Goal: Find contact information: Find contact information

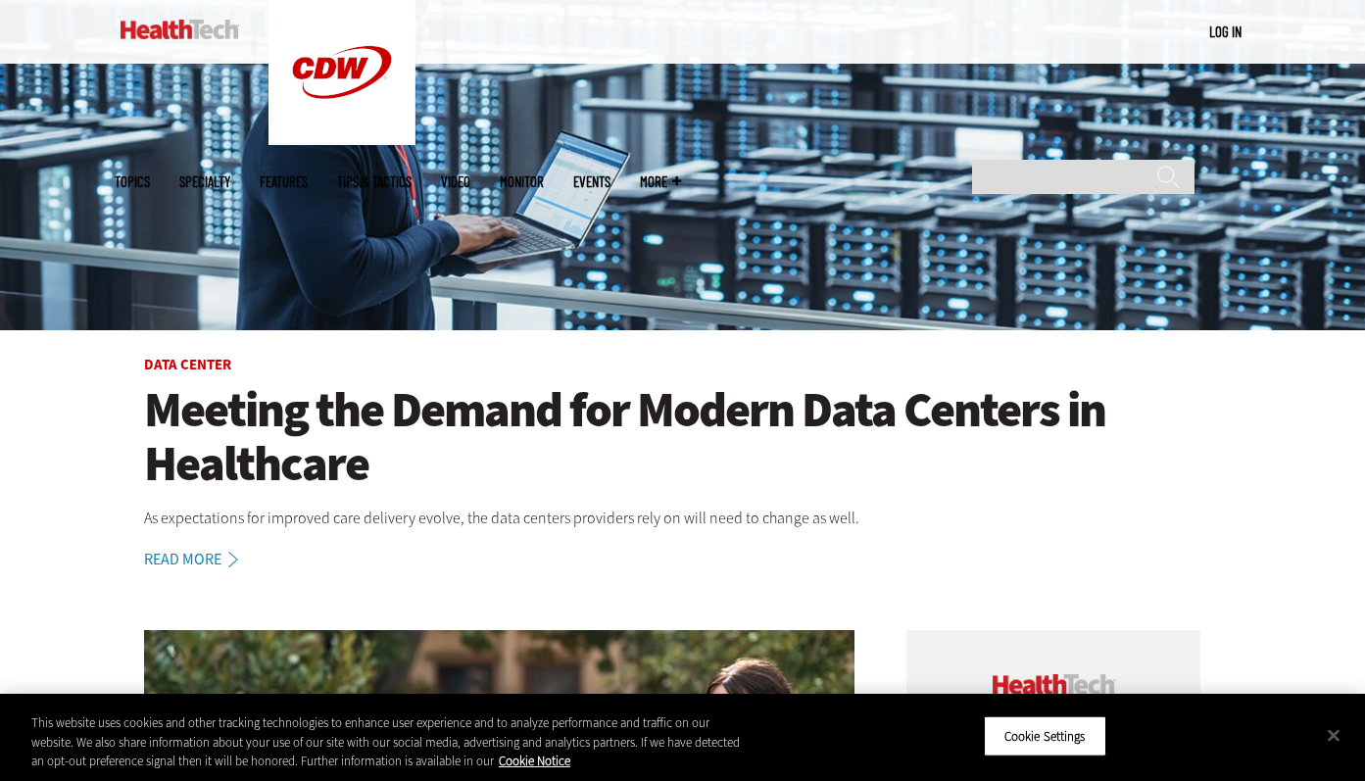
scroll to position [356, 0]
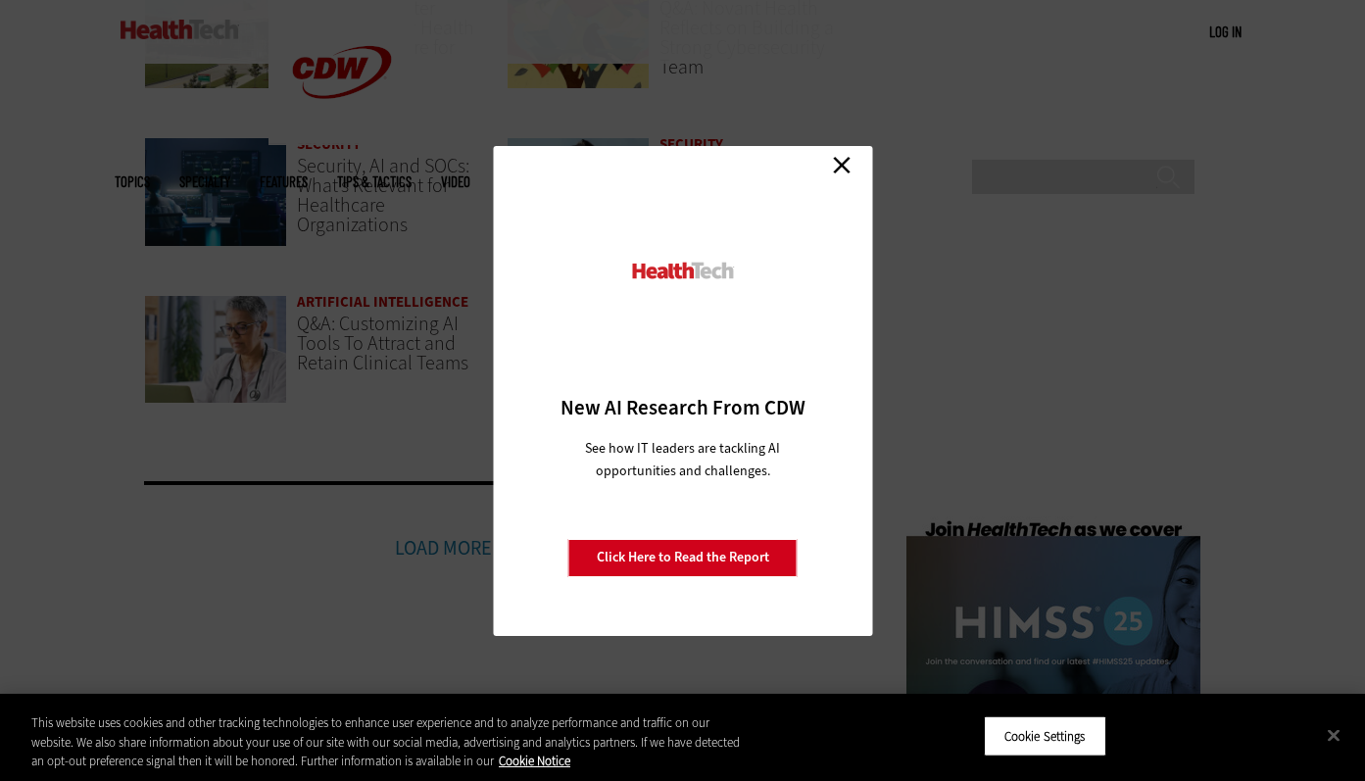
scroll to position [4249, 0]
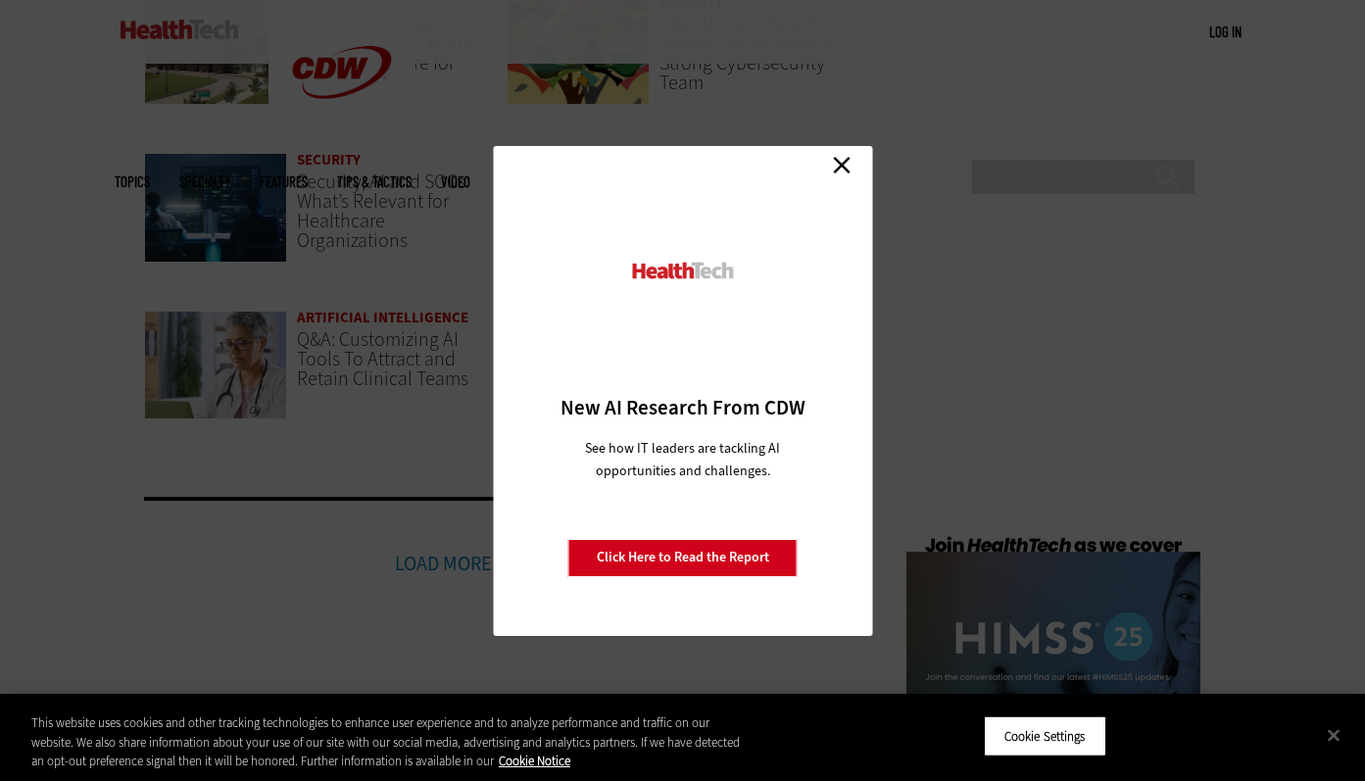
click at [836, 161] on link "Close" at bounding box center [841, 165] width 29 height 29
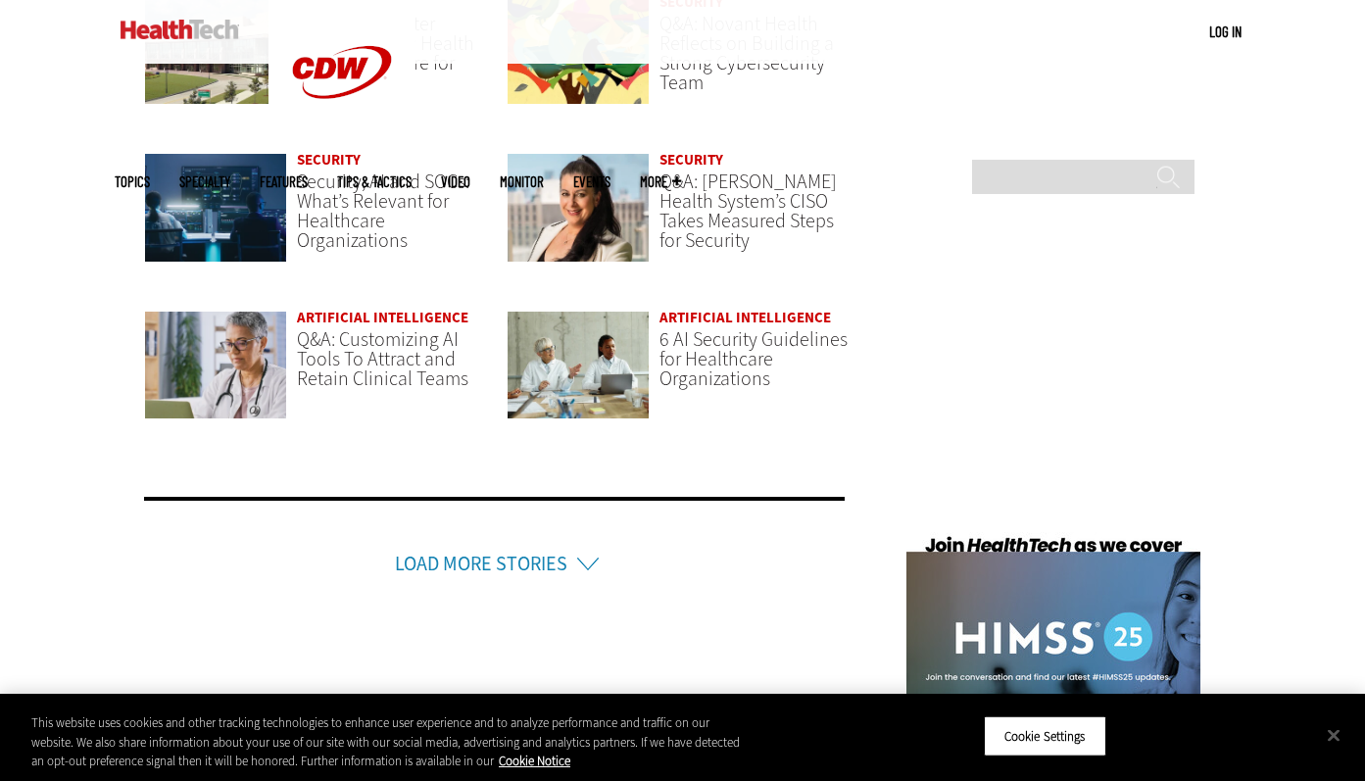
scroll to position [4949, 0]
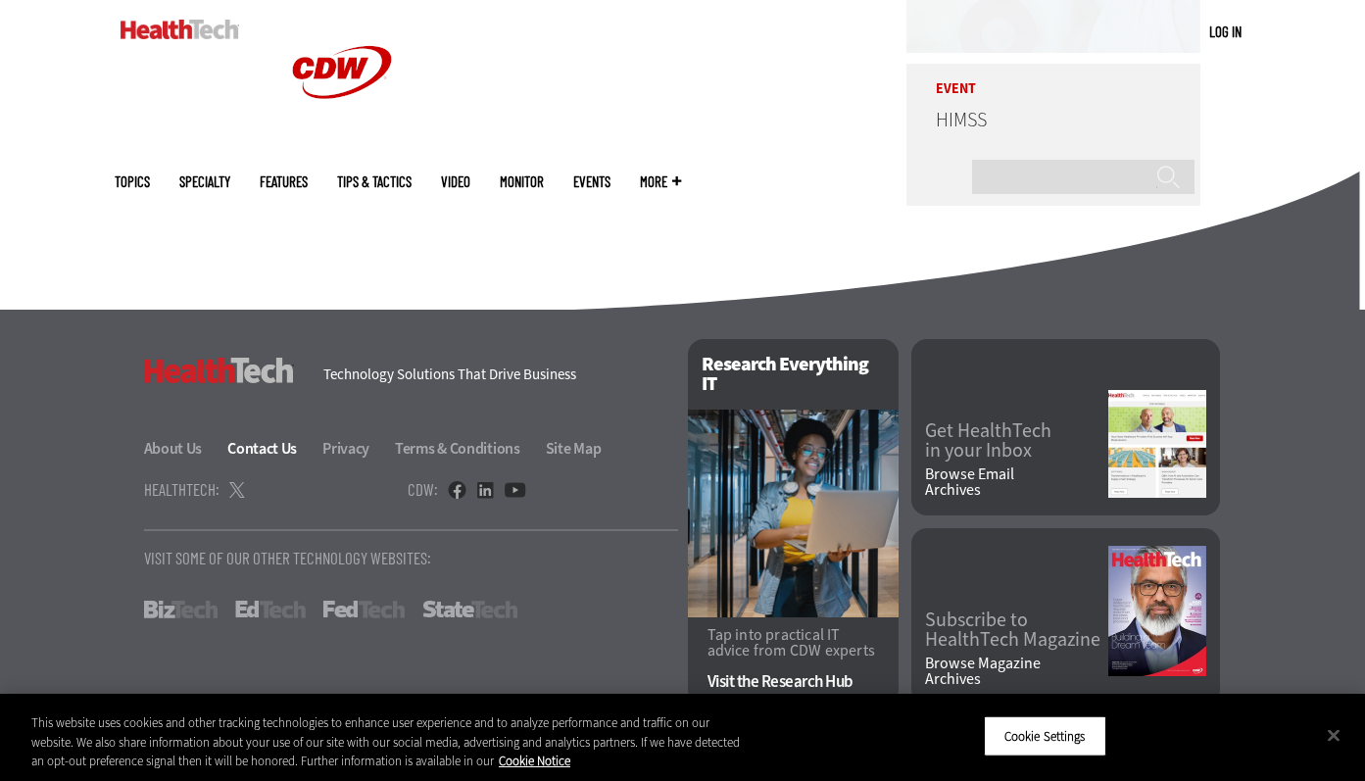
click at [278, 453] on link "Contact Us" at bounding box center [273, 448] width 92 height 21
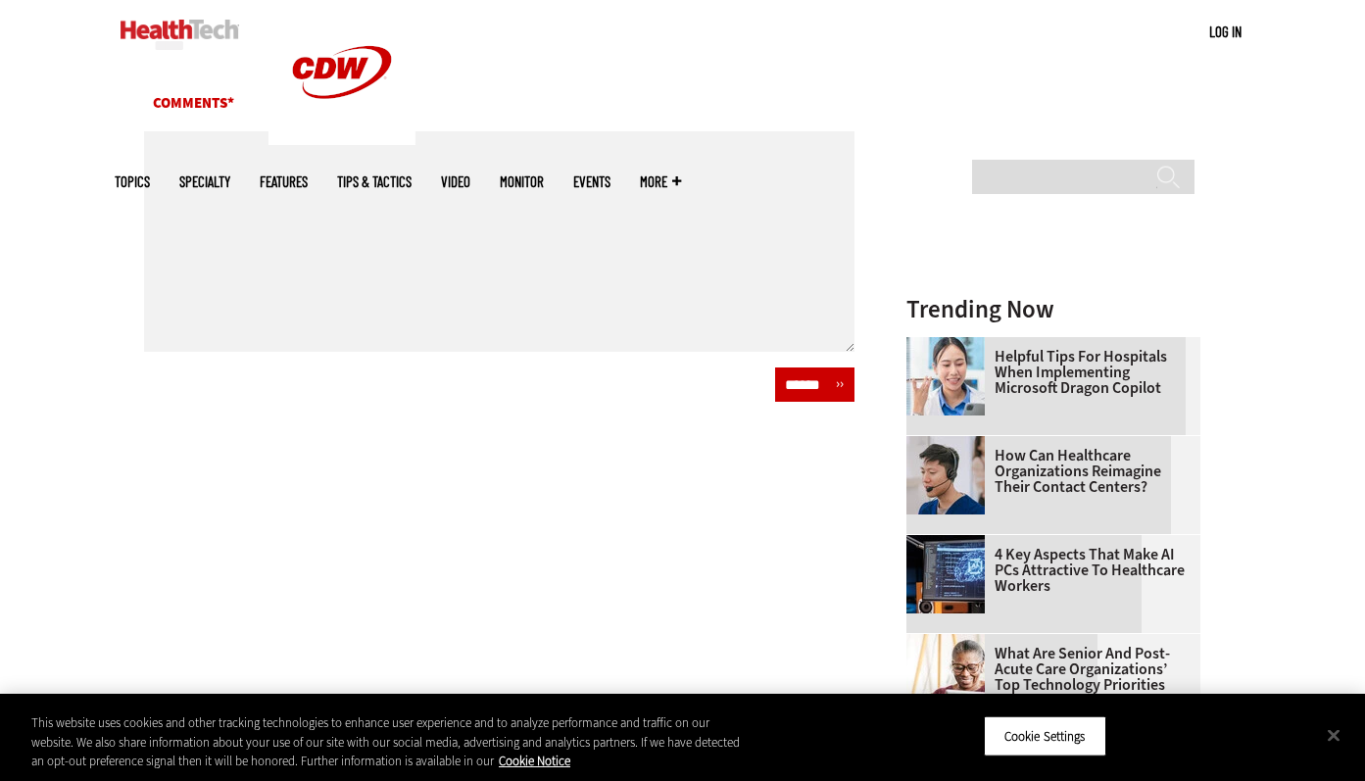
scroll to position [956, 0]
